Goal: Task Accomplishment & Management: Manage account settings

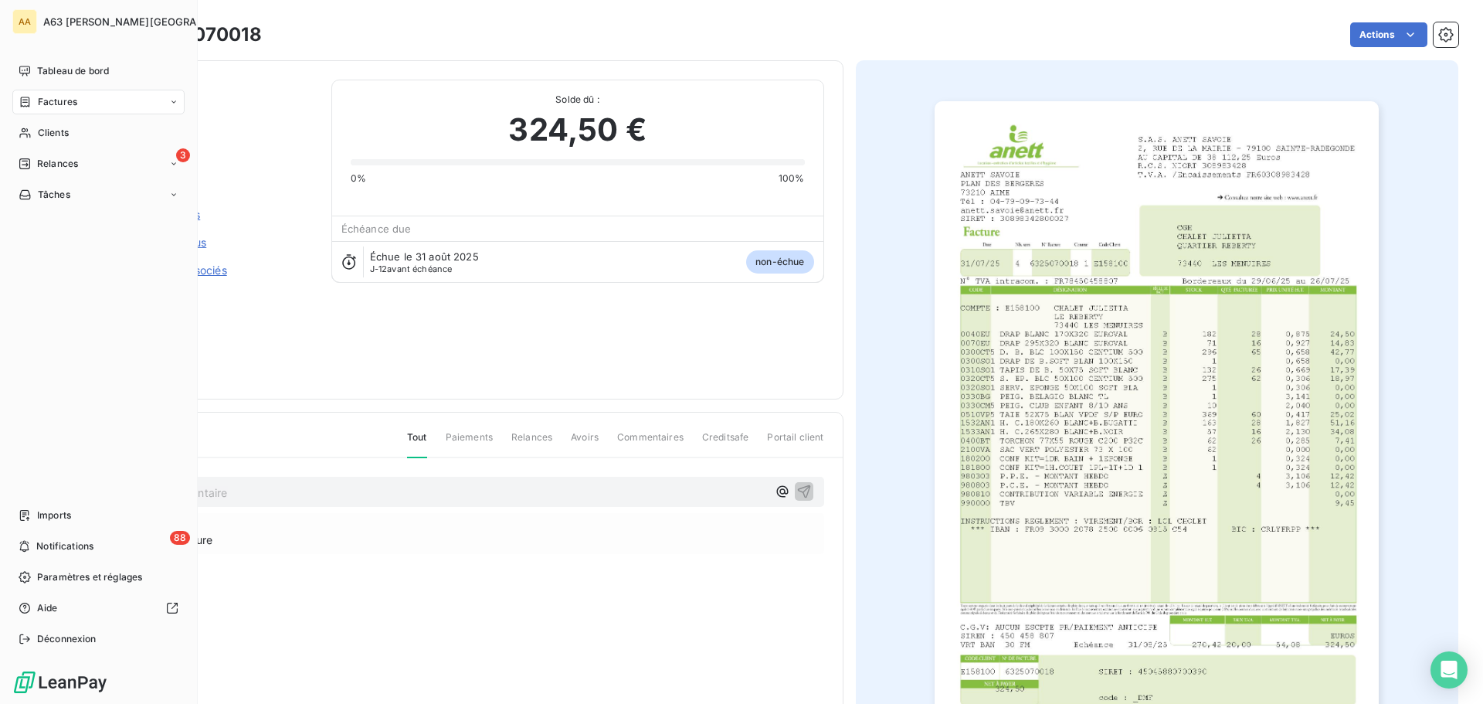
click at [61, 95] on span "Factures" at bounding box center [57, 102] width 39 height 14
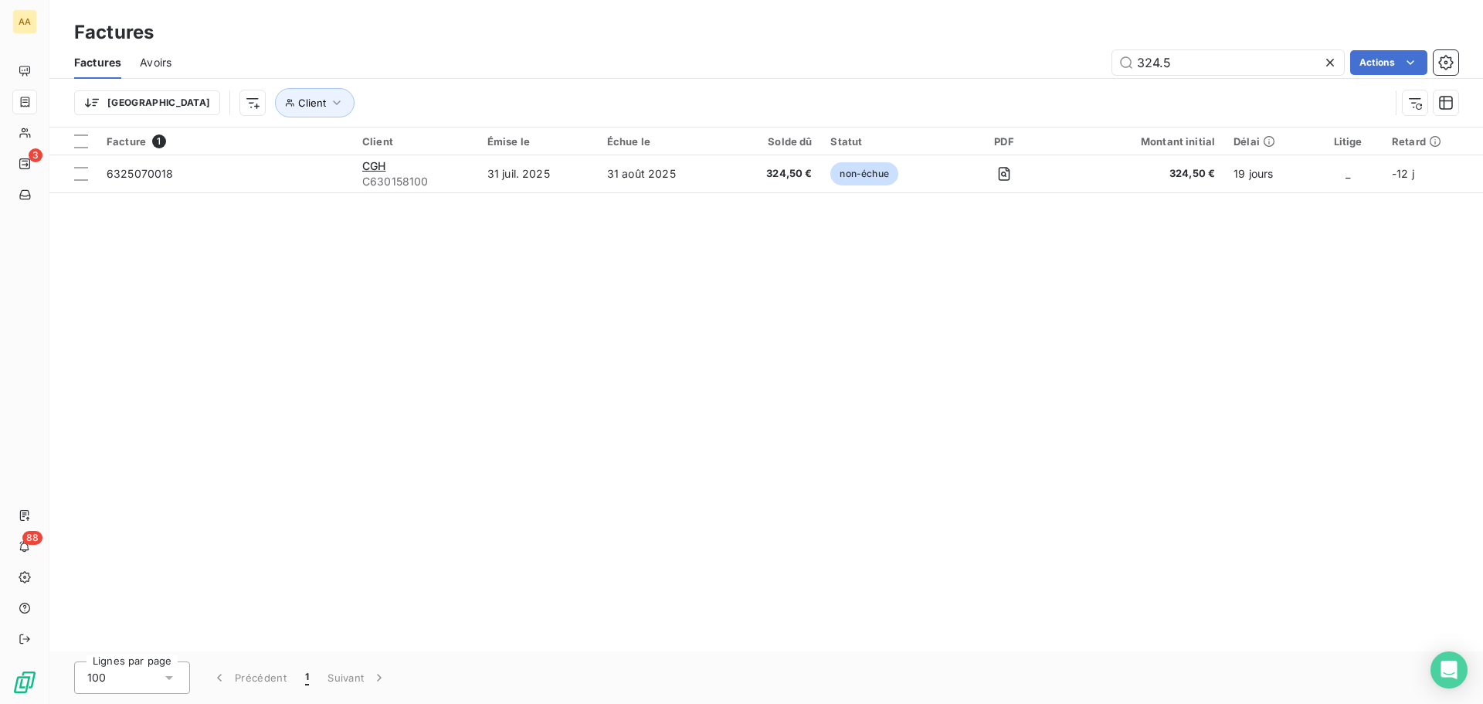
drag, startPoint x: 1141, startPoint y: 59, endPoint x: 1089, endPoint y: 66, distance: 52.1
click at [1089, 66] on div "324.5 Actions" at bounding box center [824, 62] width 1268 height 25
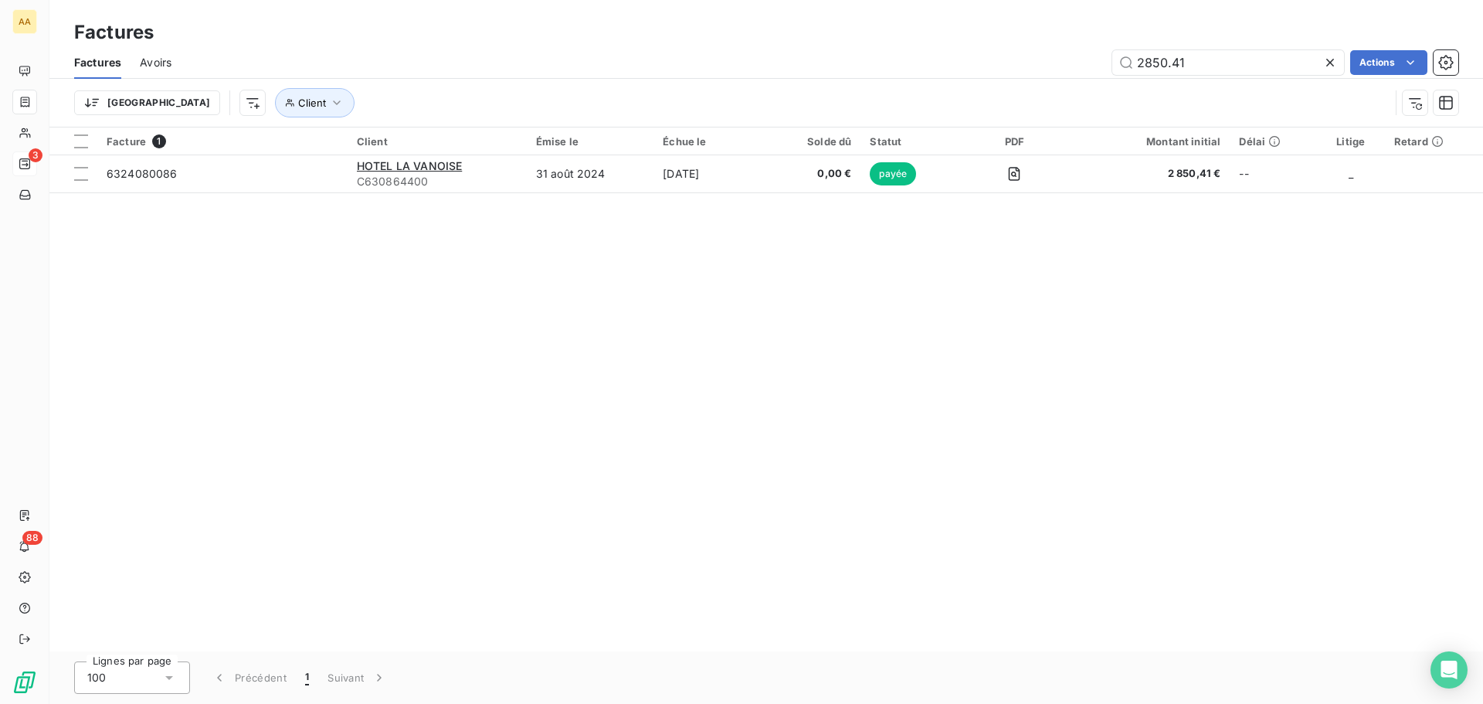
type input "2850.41"
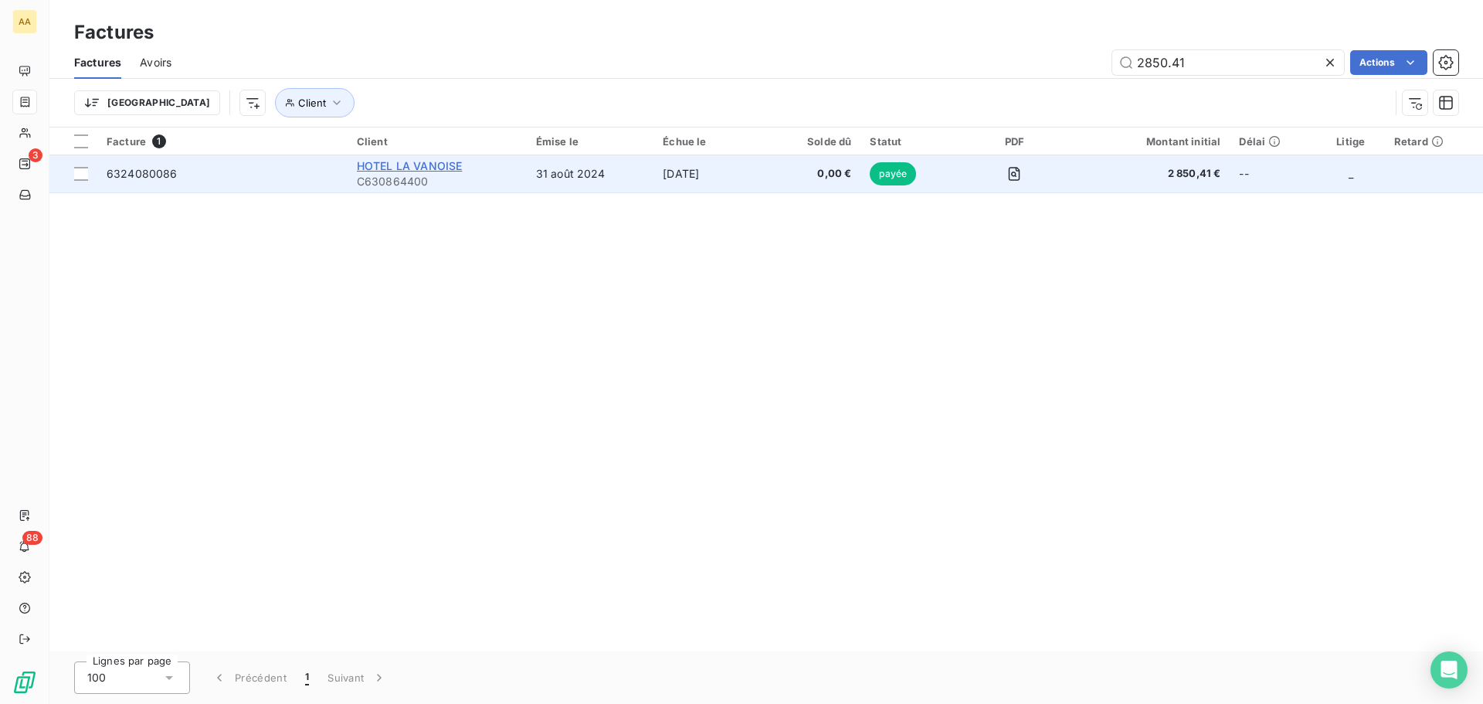
click at [425, 163] on span "HOTEL LA VANOISE" at bounding box center [409, 165] width 105 height 13
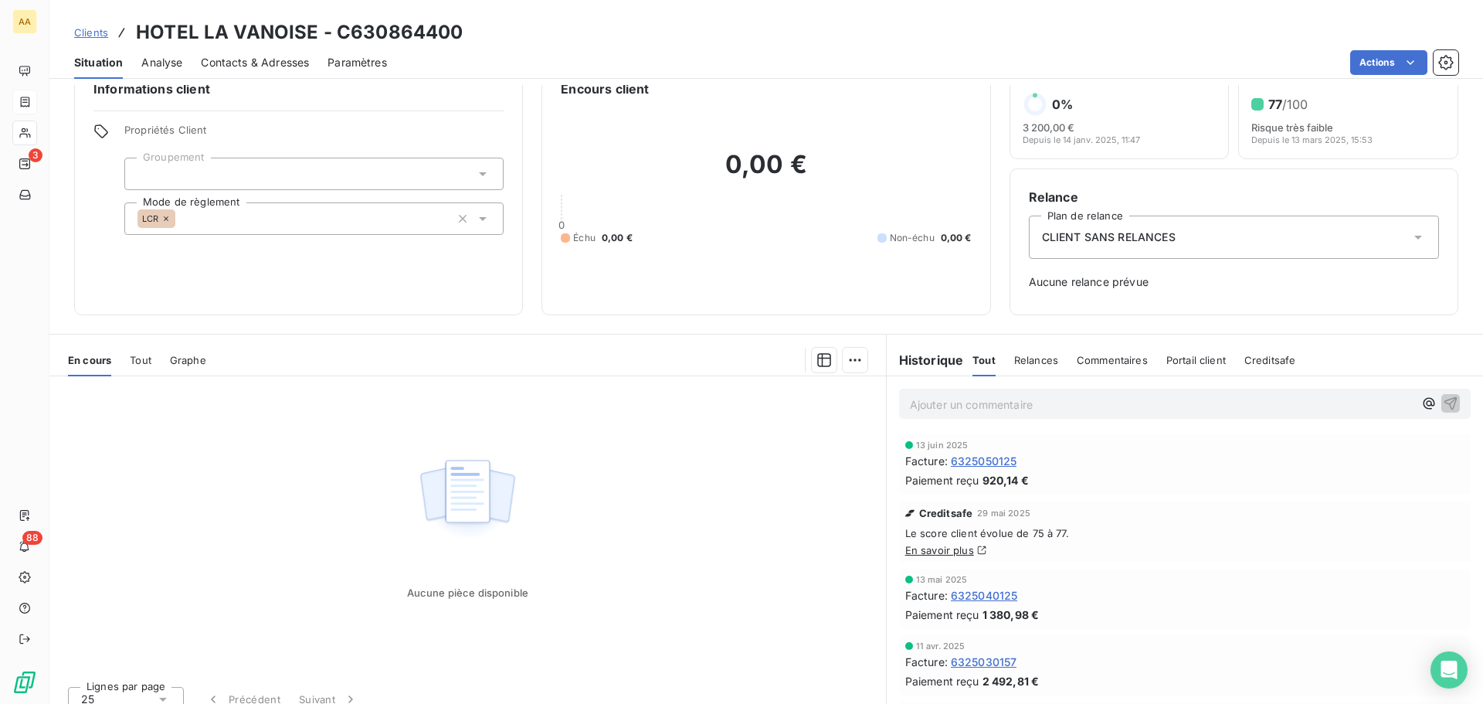
scroll to position [50, 0]
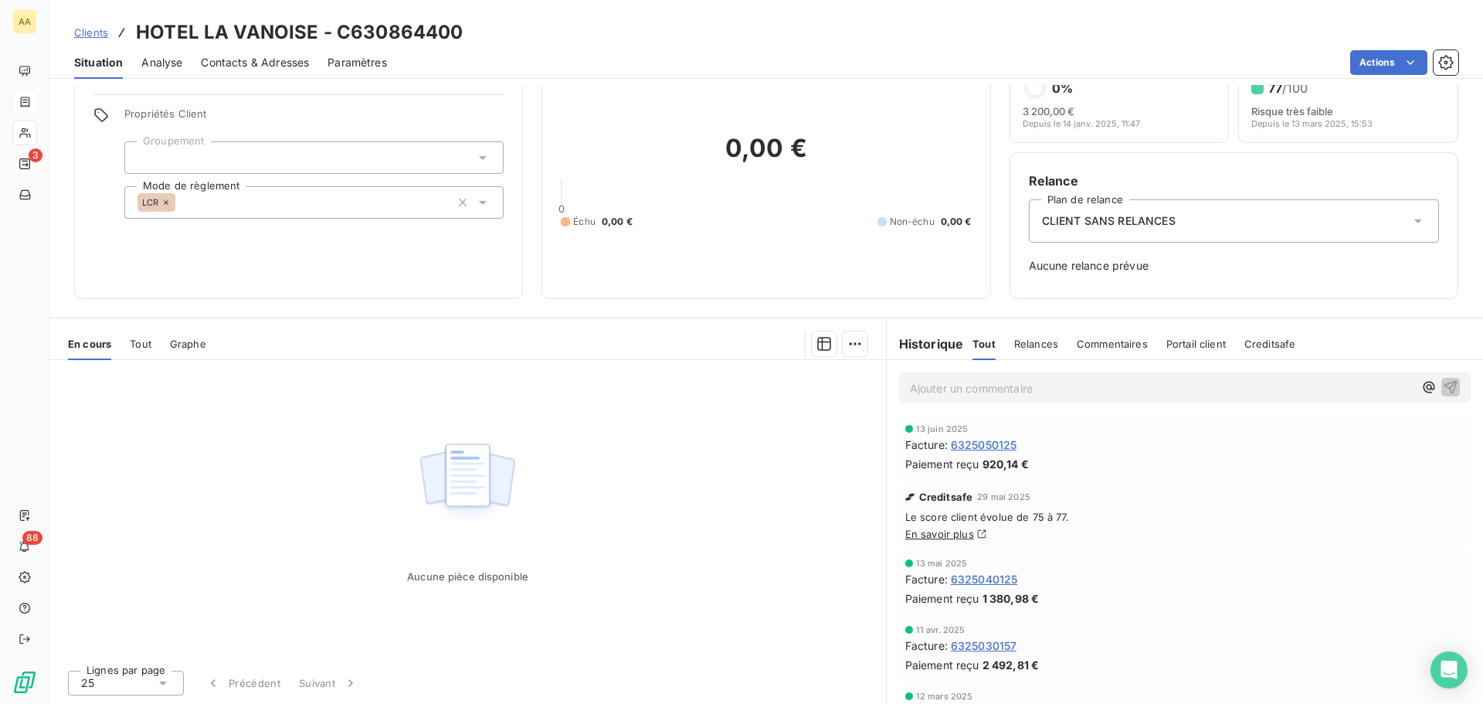
click at [1228, 493] on div "Creditsafe 29 mai 2025" at bounding box center [1184, 496] width 559 height 12
click at [144, 347] on span "Tout" at bounding box center [141, 344] width 22 height 12
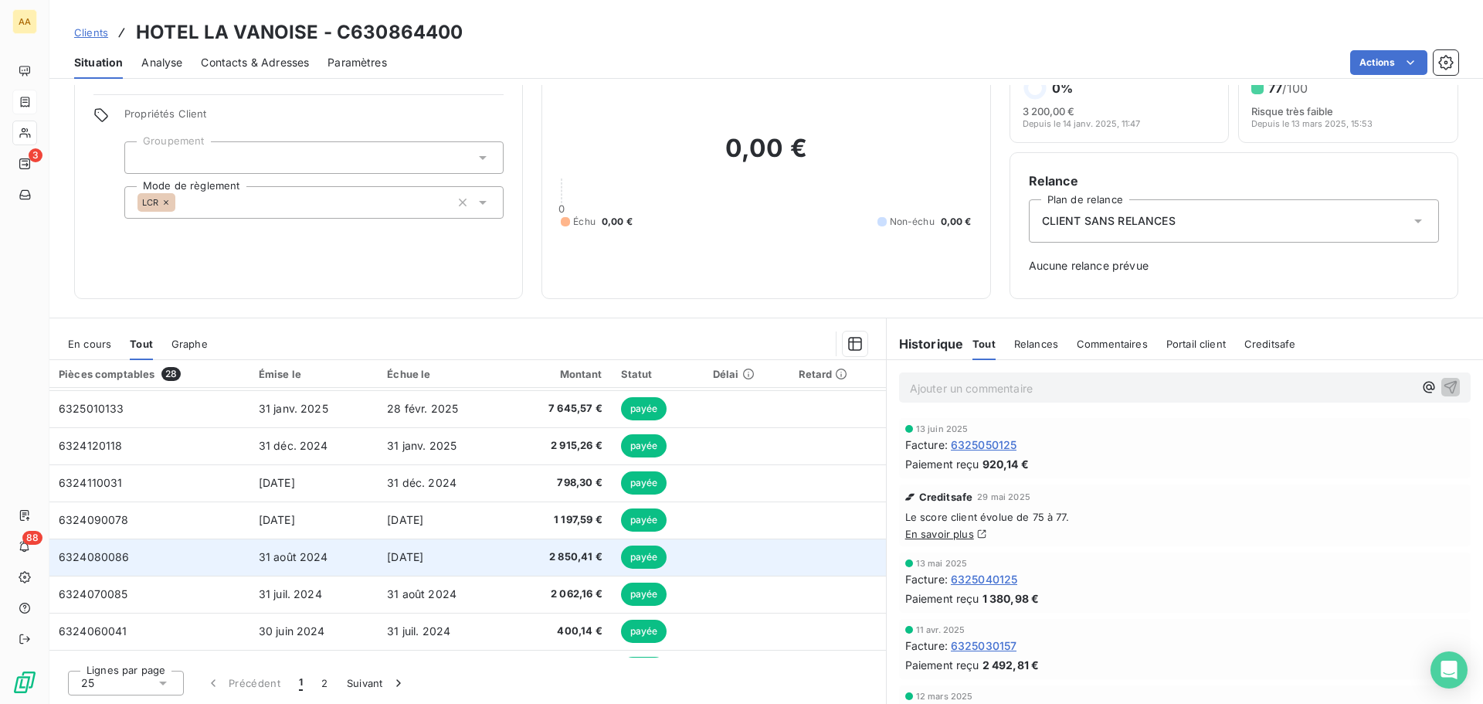
scroll to position [232, 0]
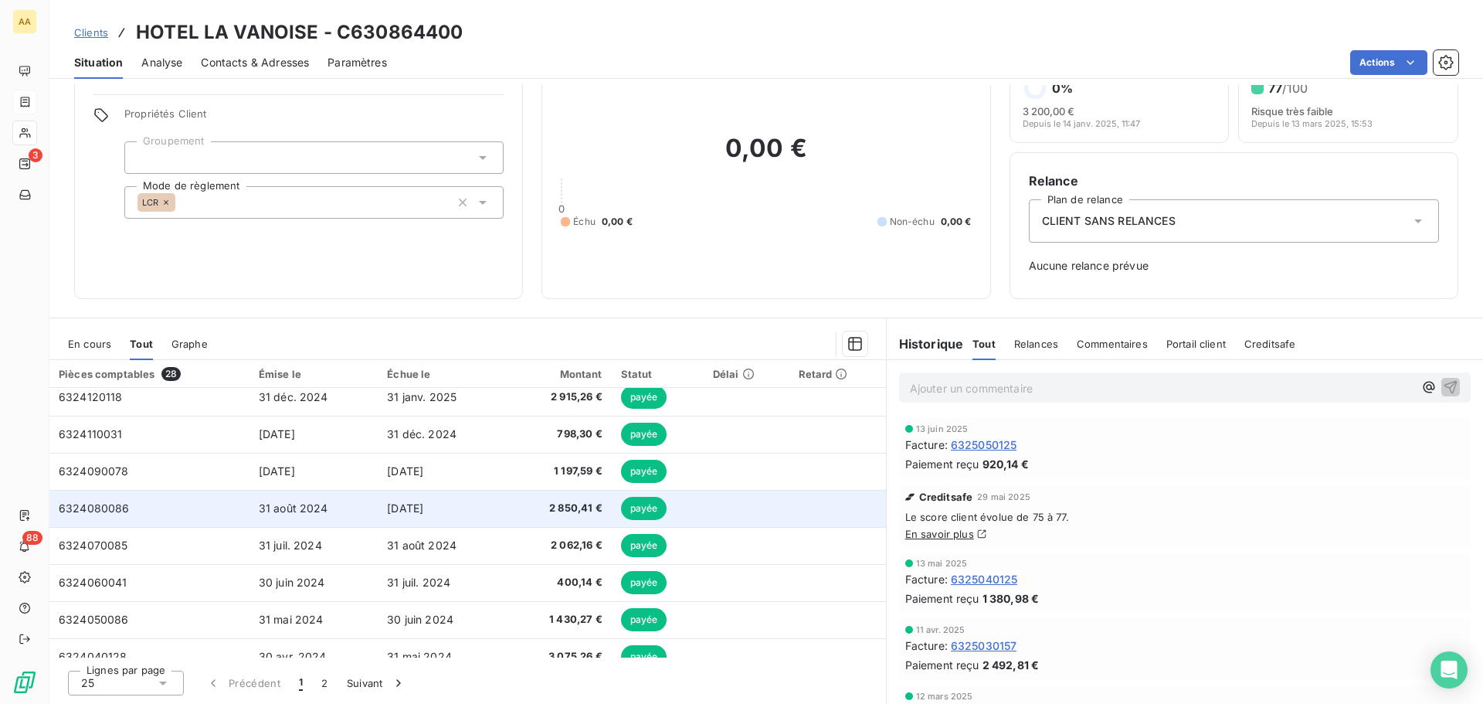
click at [423, 510] on span "[DATE]" at bounding box center [405, 507] width 36 height 13
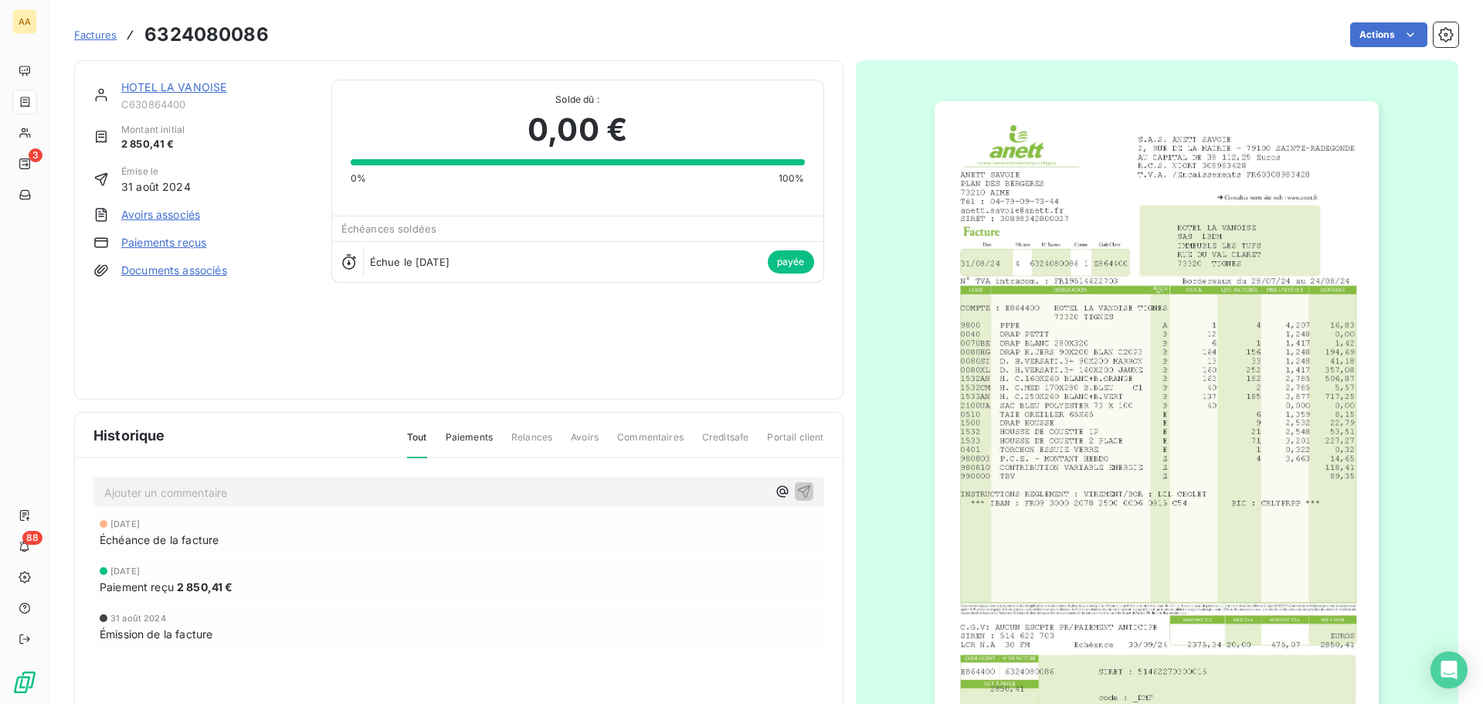
click at [1126, 387] on img "button" at bounding box center [1157, 415] width 444 height 629
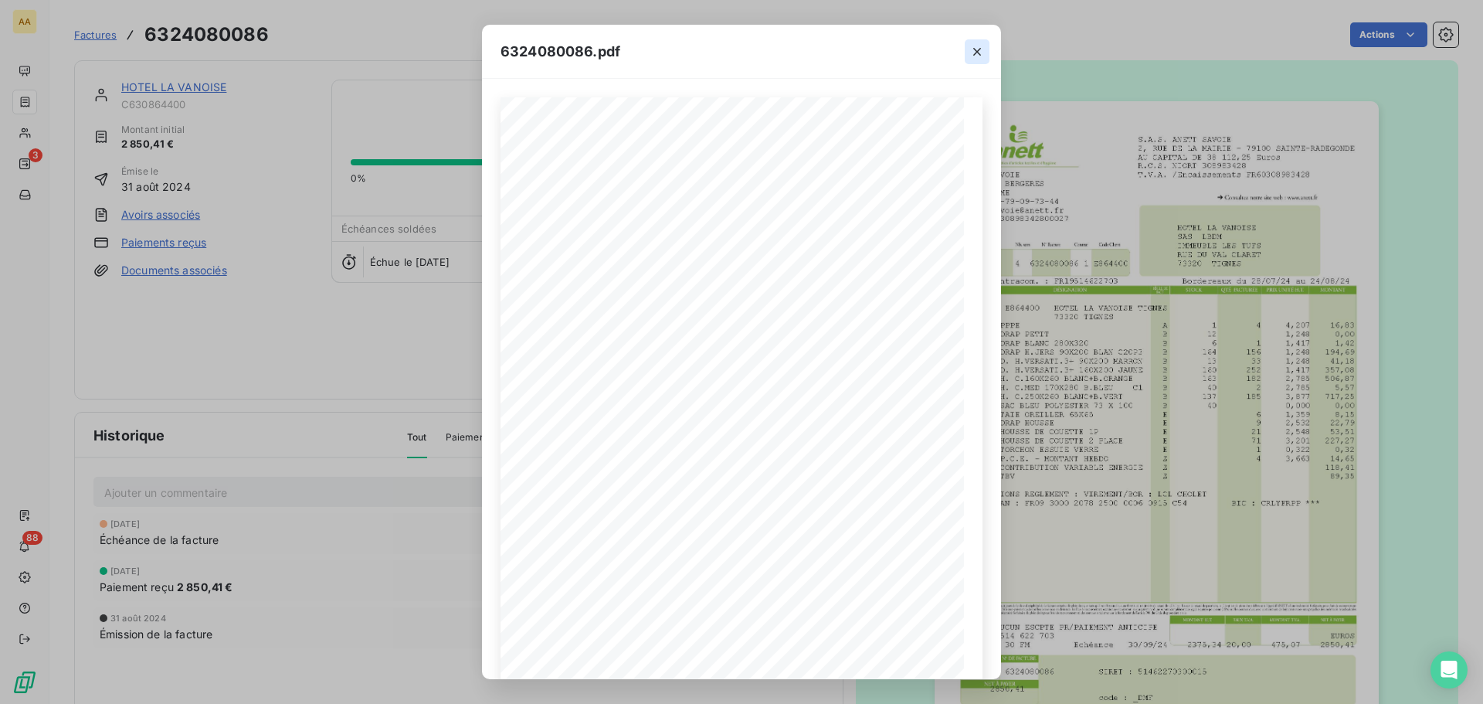
click at [978, 52] on icon "button" at bounding box center [977, 52] width 8 height 8
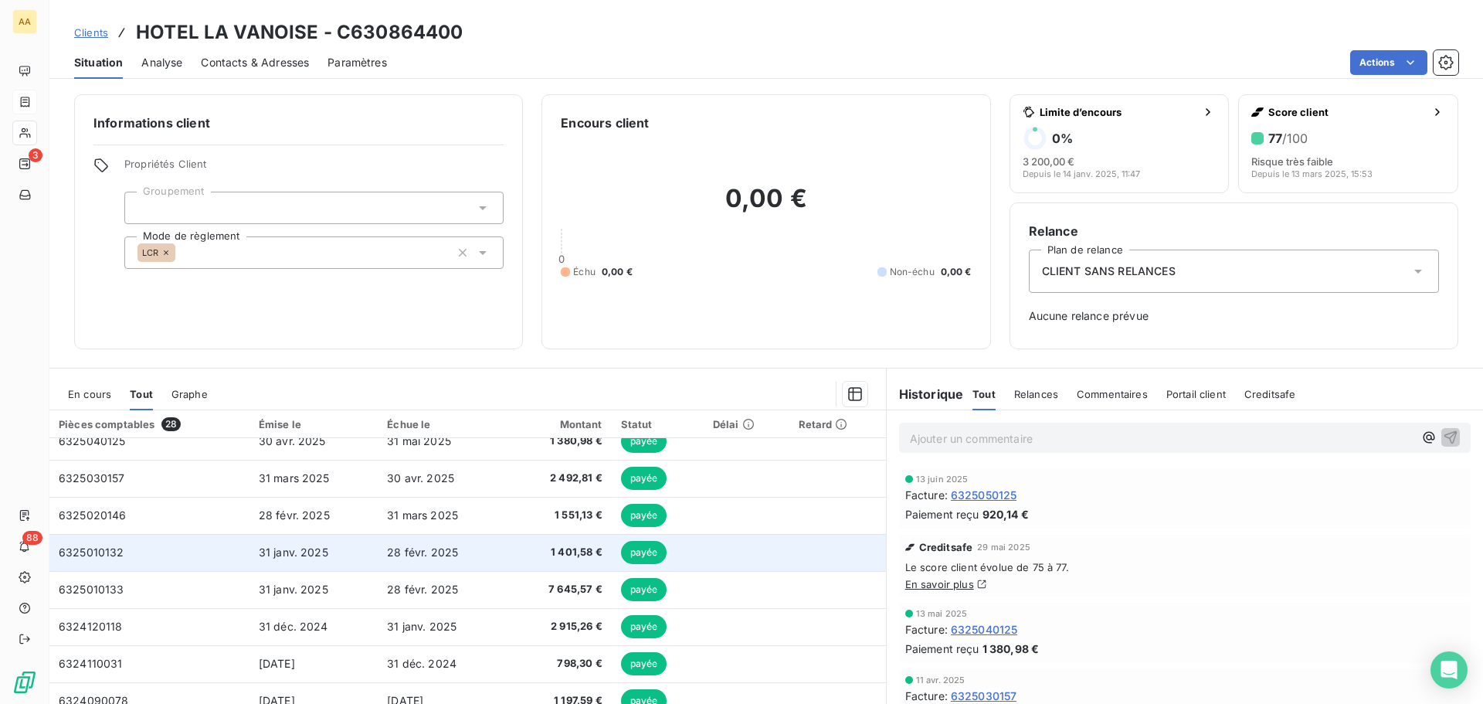
scroll to position [77, 0]
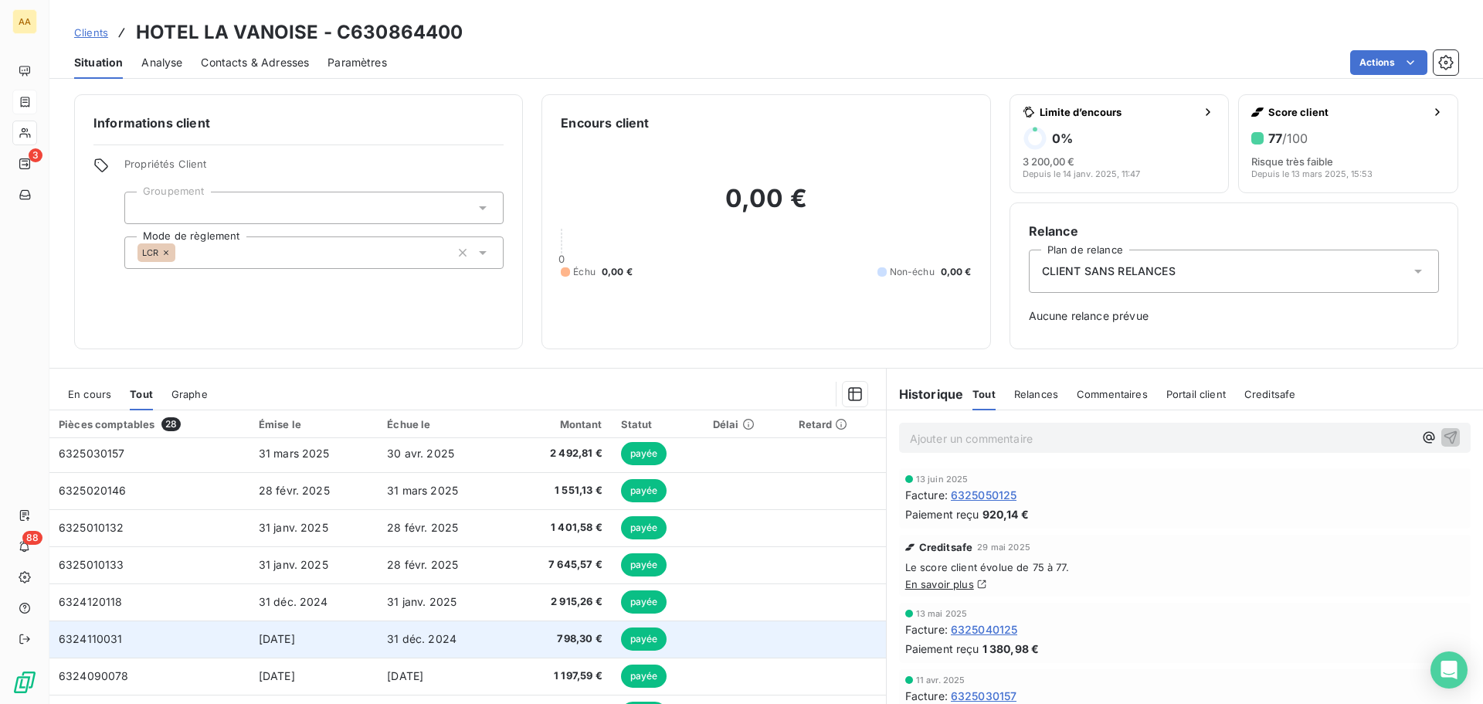
click at [423, 640] on span "31 déc. 2024" at bounding box center [422, 638] width 70 height 13
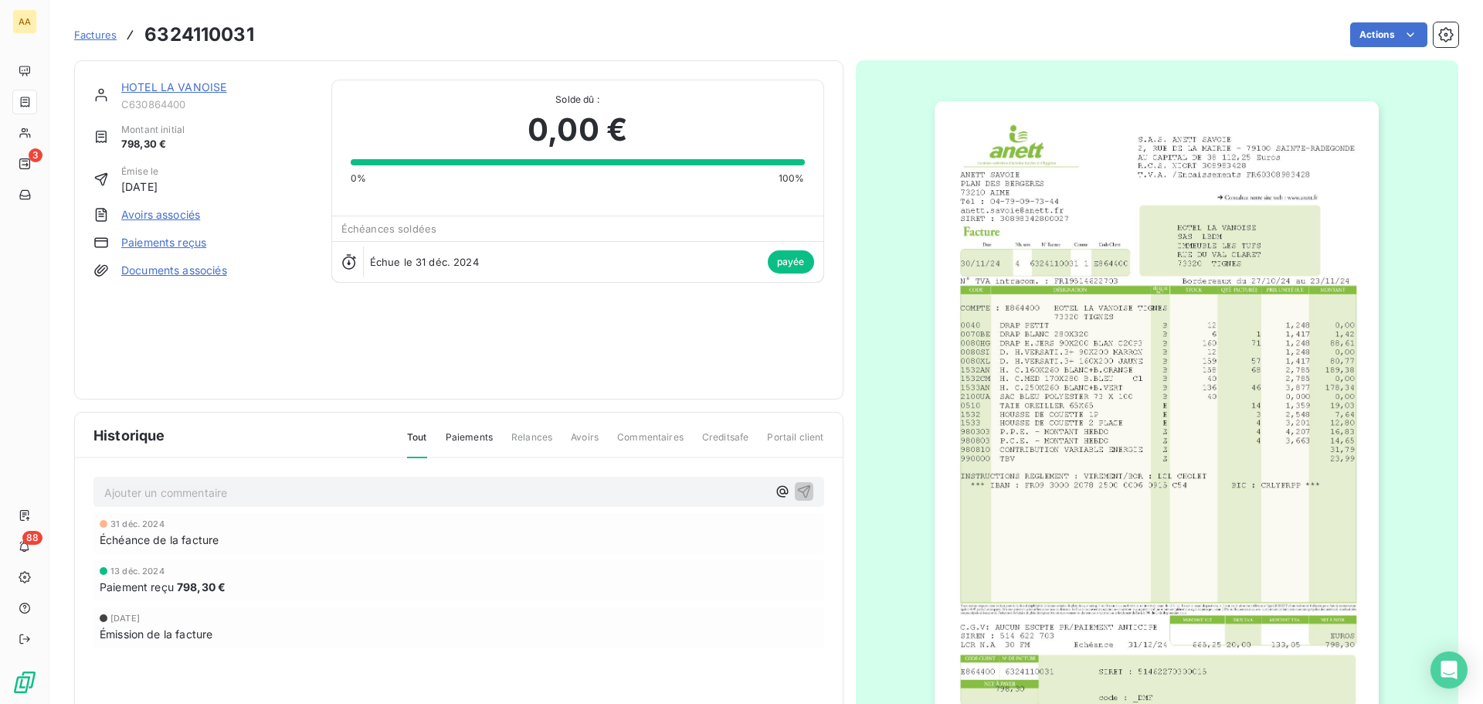
click at [1081, 195] on img "button" at bounding box center [1157, 415] width 444 height 629
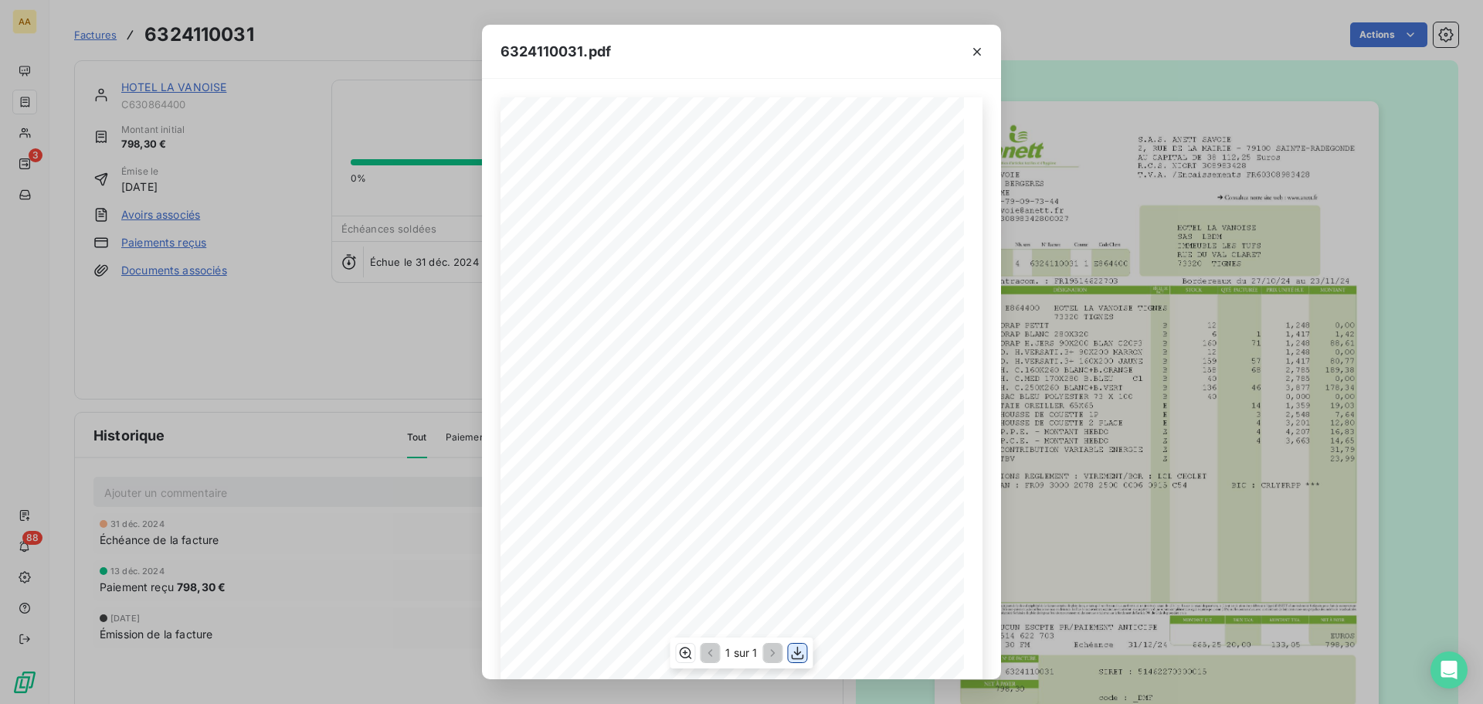
click at [794, 653] on icon "button" at bounding box center [797, 652] width 15 height 15
click at [976, 49] on icon "button" at bounding box center [976, 51] width 15 height 15
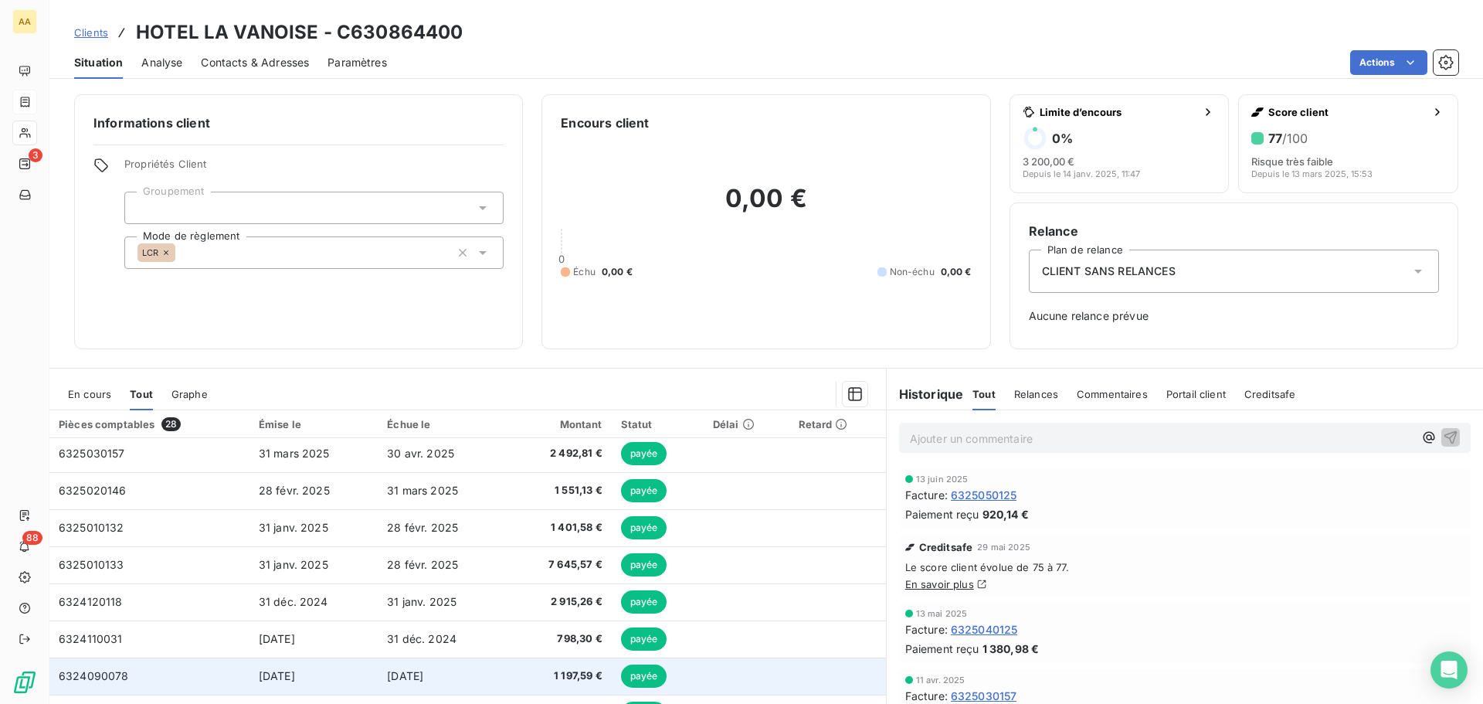
scroll to position [154, 0]
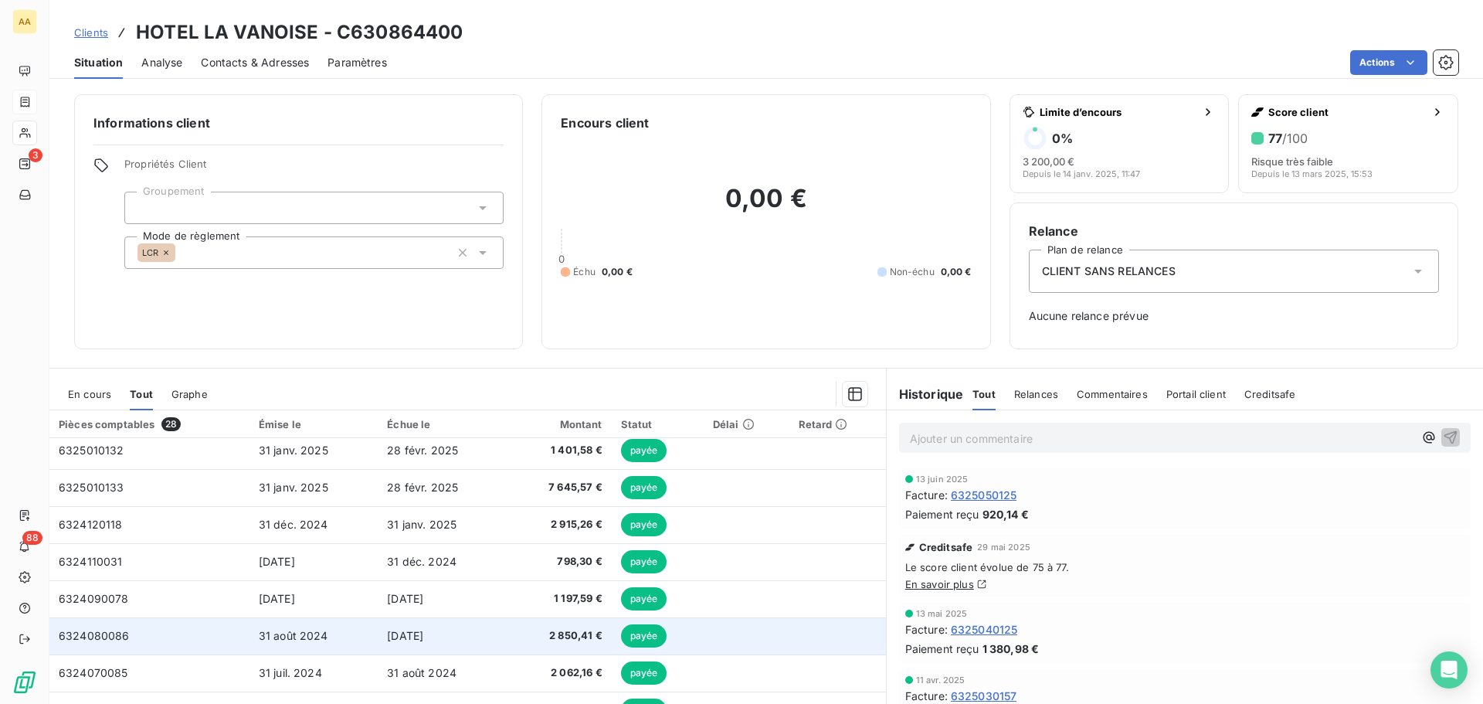
click at [562, 633] on span "2 850,41 €" at bounding box center [559, 635] width 87 height 15
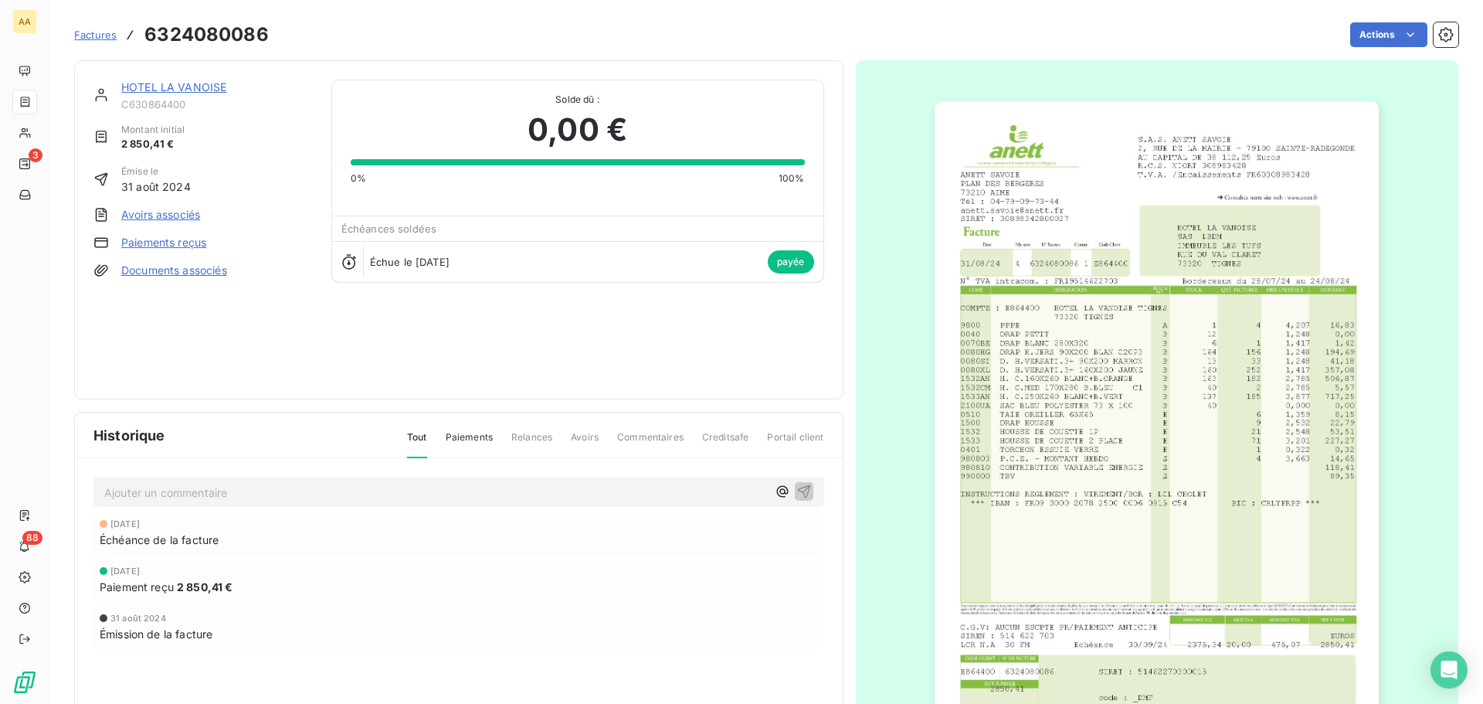
click at [1126, 387] on img "button" at bounding box center [1157, 415] width 444 height 629
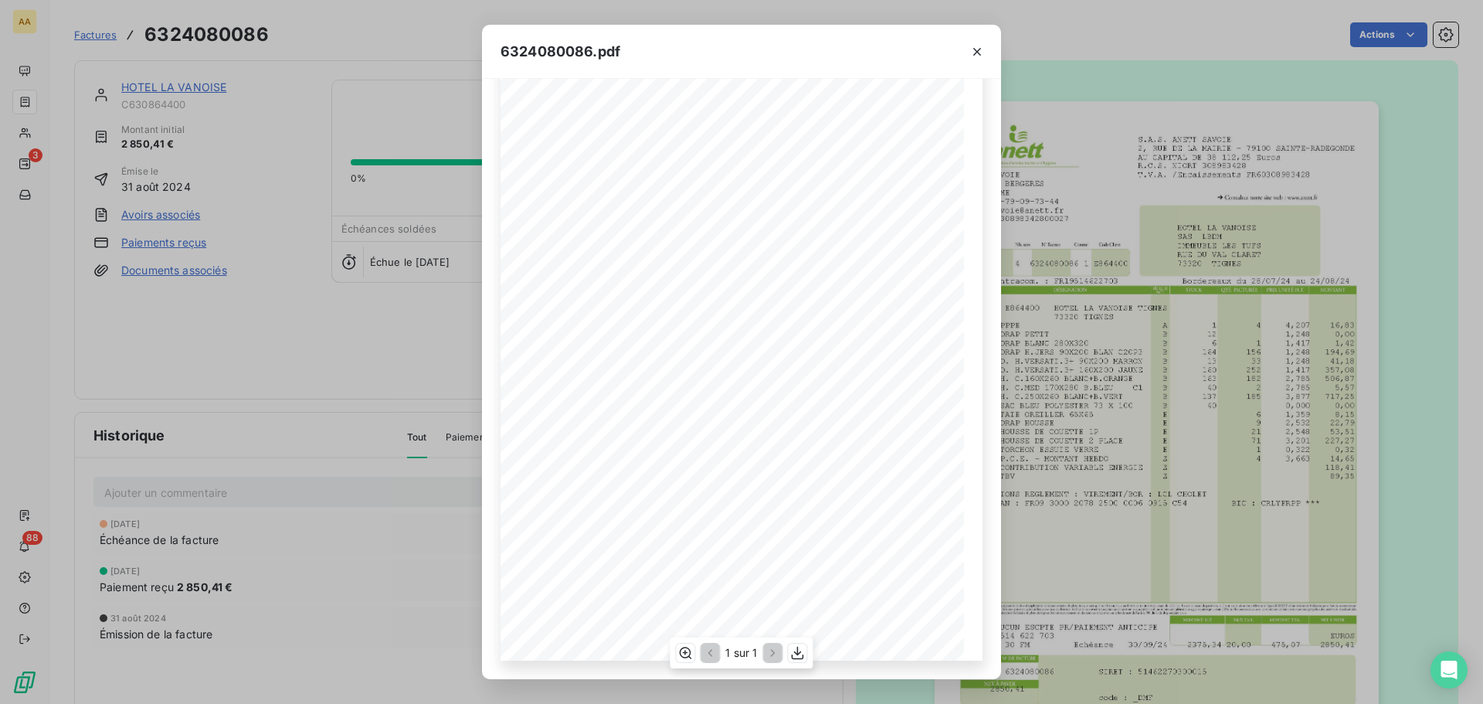
scroll to position [104, 0]
click at [798, 653] on icon "button" at bounding box center [798, 652] width 12 height 13
click at [980, 53] on icon "button" at bounding box center [976, 51] width 15 height 15
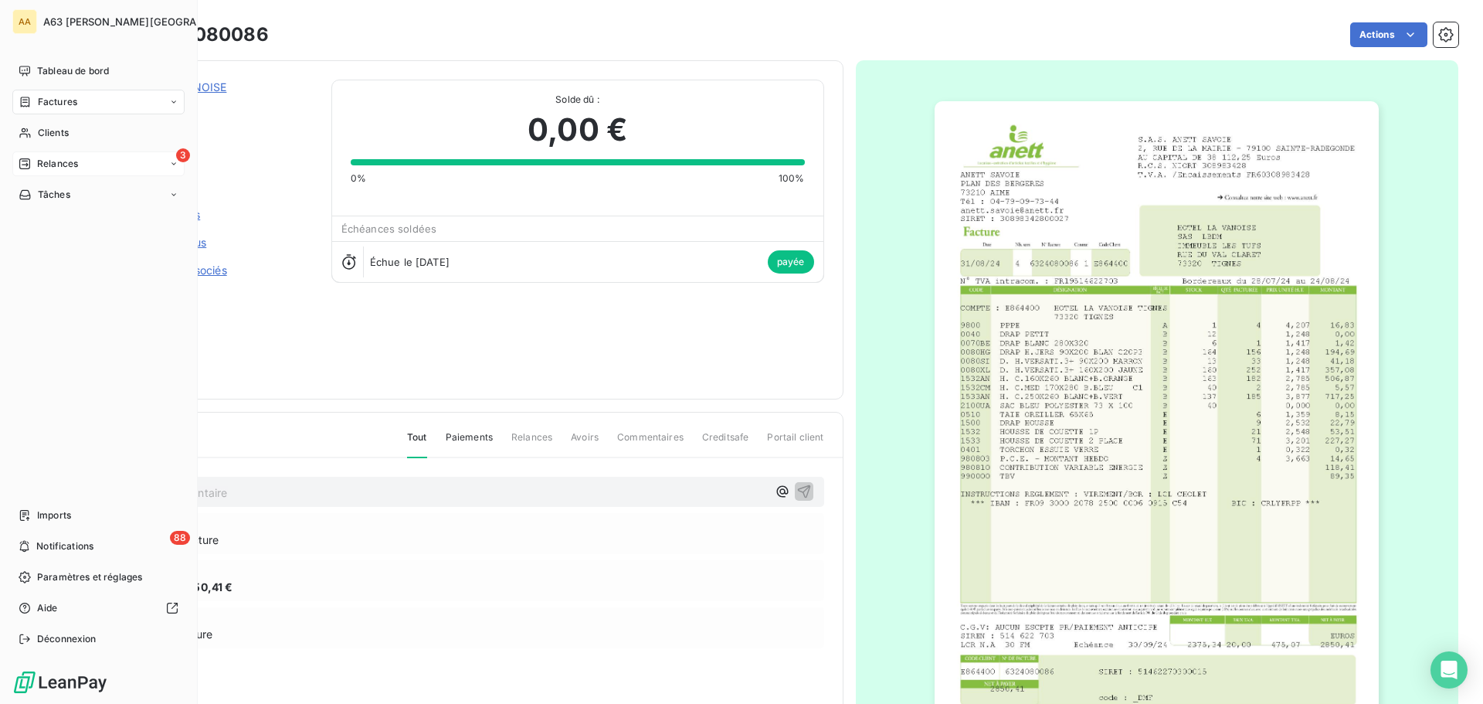
click at [53, 161] on span "Relances" at bounding box center [57, 164] width 41 height 14
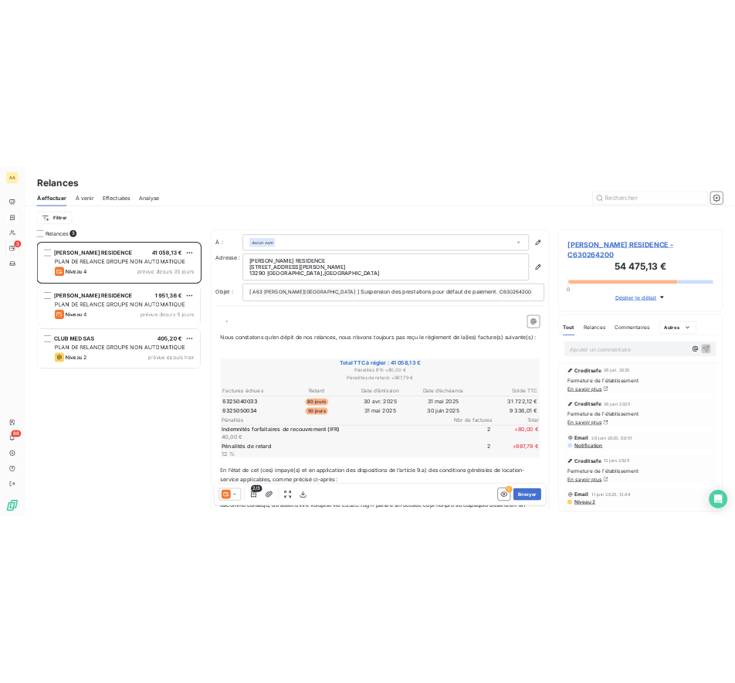
scroll to position [541, 321]
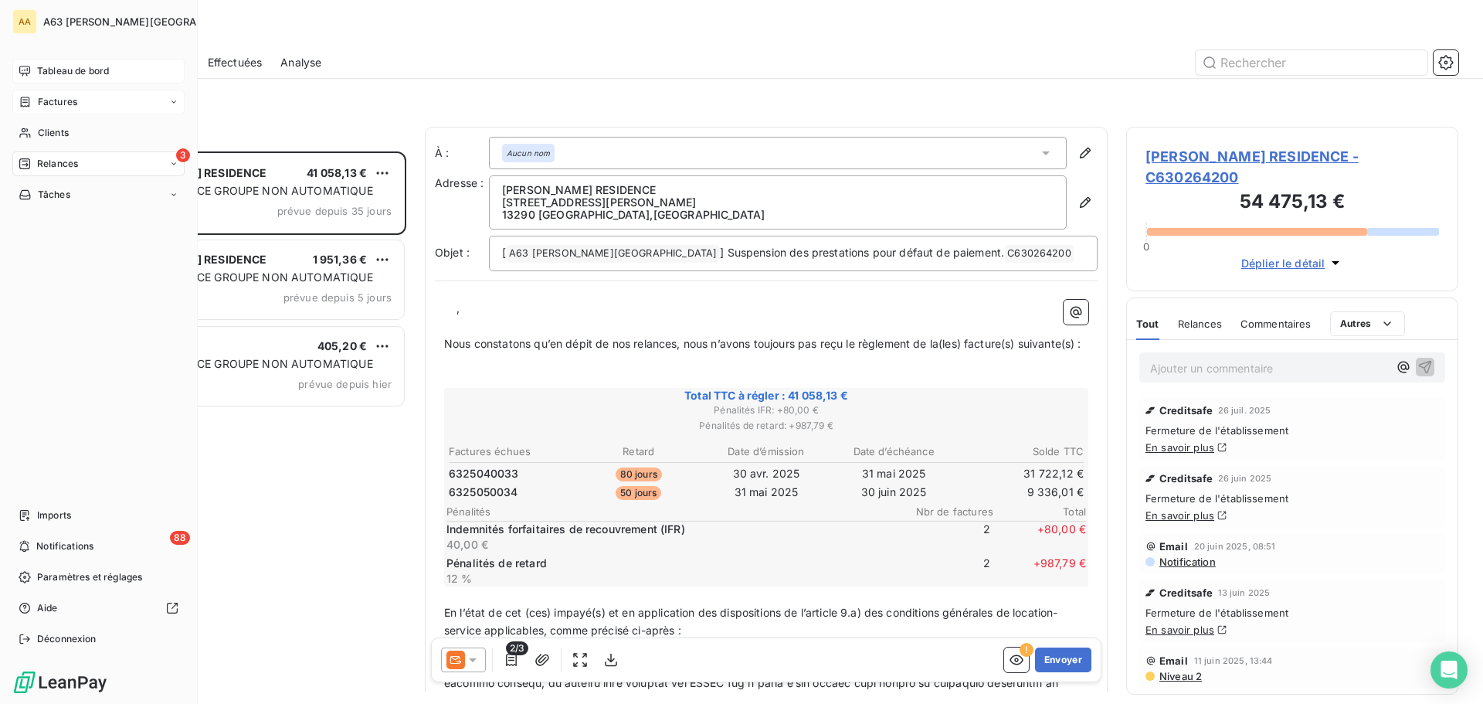
click at [75, 70] on span "Tableau de bord" at bounding box center [73, 71] width 72 height 14
